Goal: Information Seeking & Learning: Learn about a topic

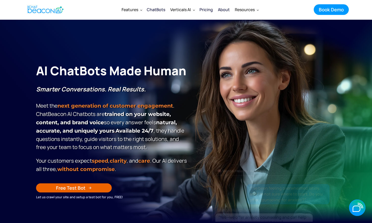
click at [206, 8] on div "Pricing" at bounding box center [205, 9] width 13 height 7
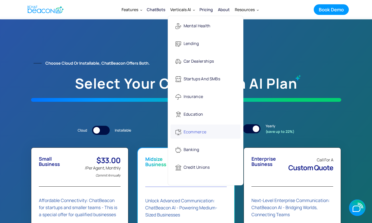
click at [194, 131] on div "Ecommerce" at bounding box center [194, 132] width 23 height 10
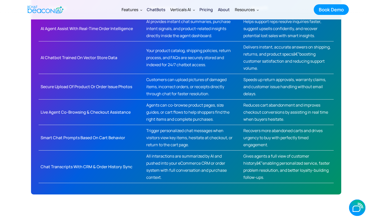
scroll to position [281, 0]
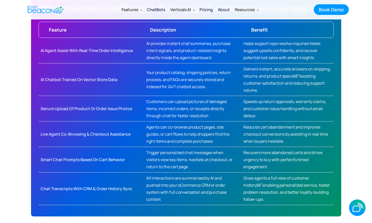
click at [102, 52] on div "AI Agent Assist with Real-Time Order Intelligence" at bounding box center [89, 50] width 97 height 8
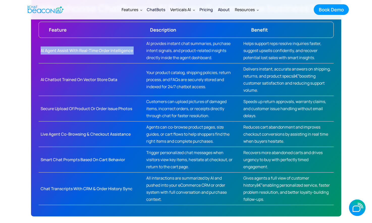
click at [102, 52] on div "AI Agent Assist with Real-Time Order Intelligence" at bounding box center [89, 50] width 97 height 8
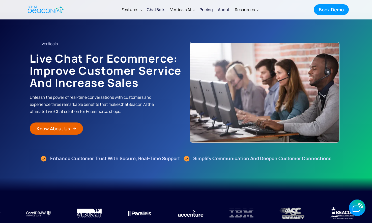
scroll to position [0, 0]
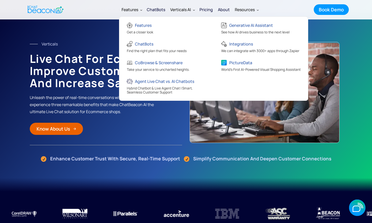
click at [129, 13] on div "Features" at bounding box center [131, 10] width 25 height 12
